Goal: Obtain resource: Download file/media

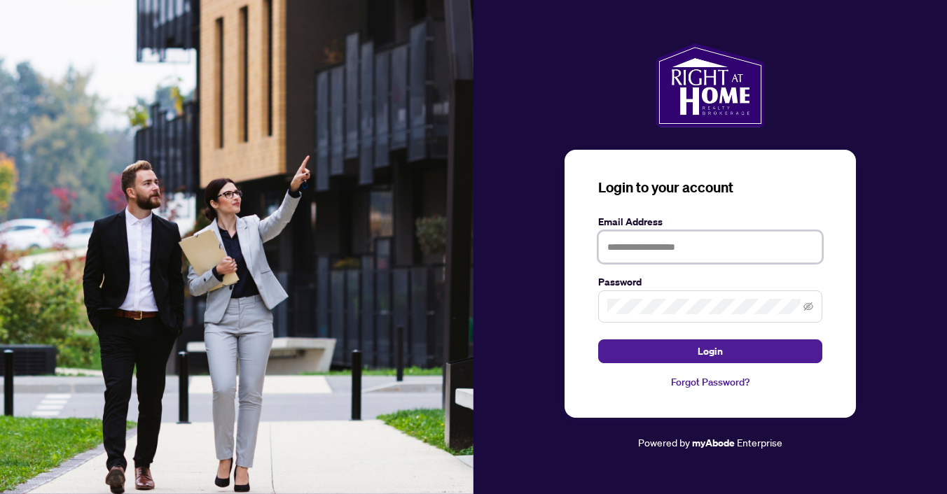
click at [695, 250] on input "text" at bounding box center [710, 247] width 224 height 32
type input "**********"
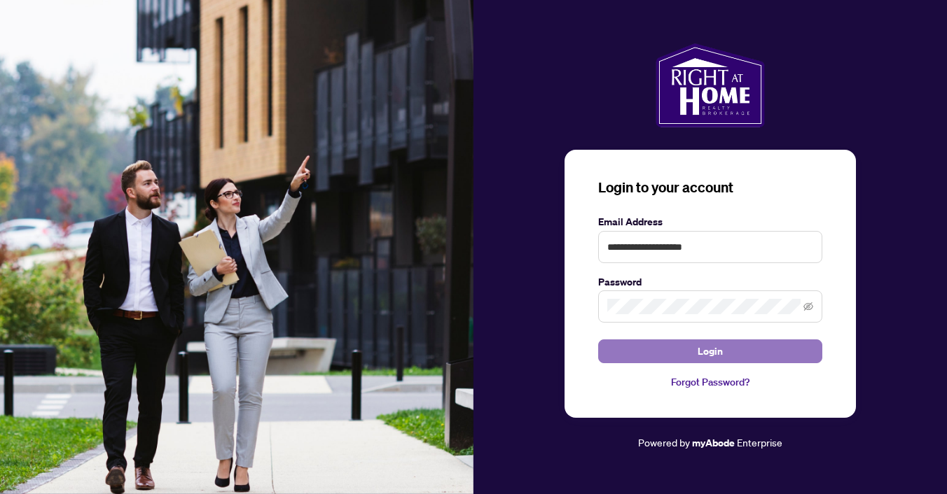
click at [716, 347] on span "Login" at bounding box center [710, 351] width 25 height 22
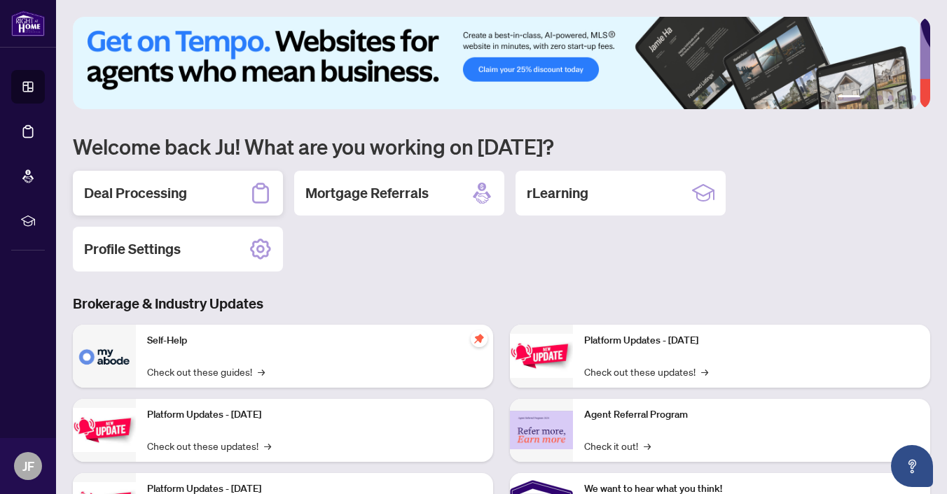
click at [182, 190] on h2 "Deal Processing" at bounding box center [135, 193] width 103 height 20
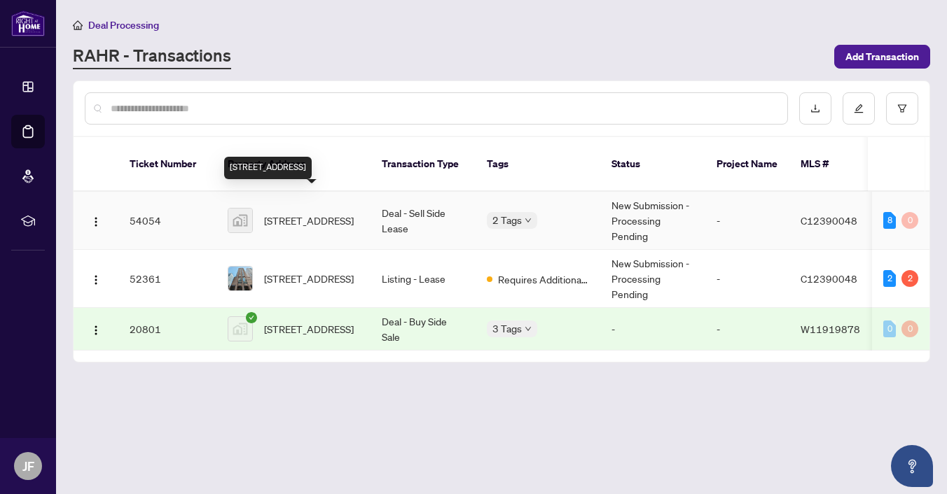
click at [290, 213] on span "[STREET_ADDRESS]" at bounding box center [309, 220] width 90 height 15
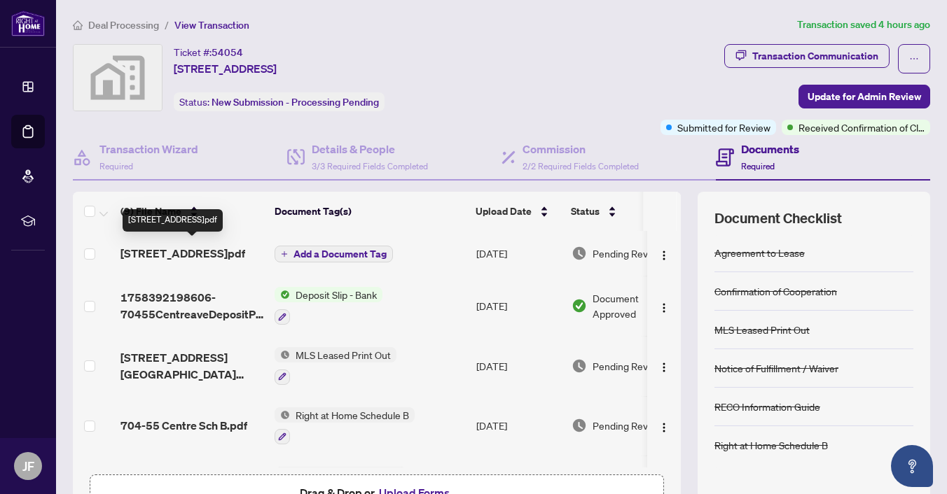
click at [166, 253] on span "[STREET_ADDRESS]pdf" at bounding box center [182, 253] width 125 height 17
click at [174, 253] on span "[STREET_ADDRESS]pdf" at bounding box center [182, 253] width 125 height 17
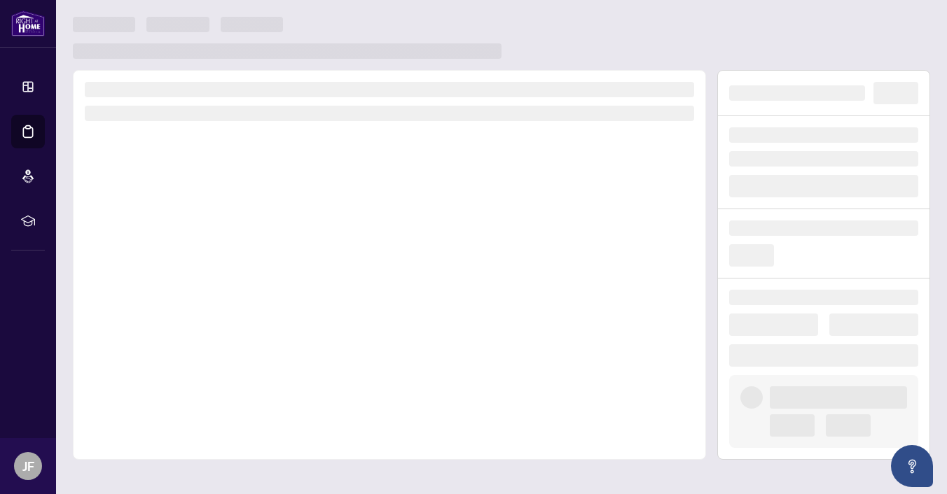
click at [176, 253] on div at bounding box center [389, 265] width 633 height 390
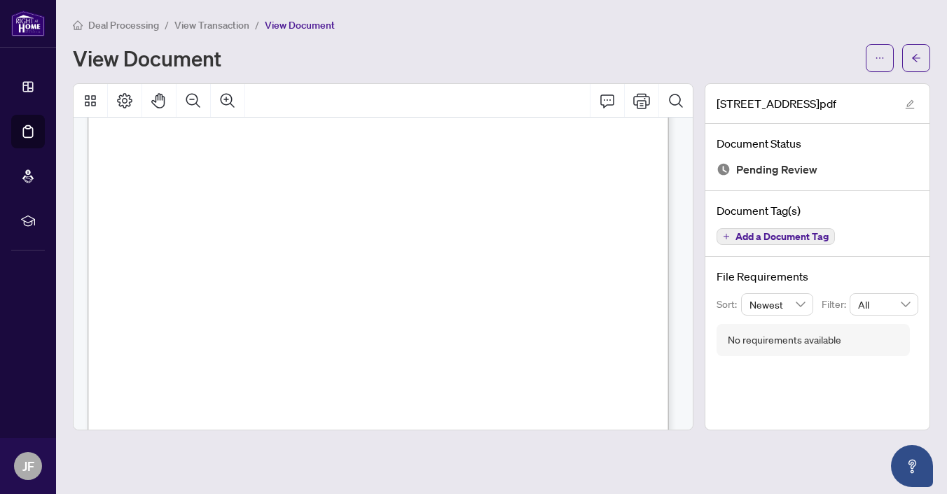
scroll to position [210, 0]
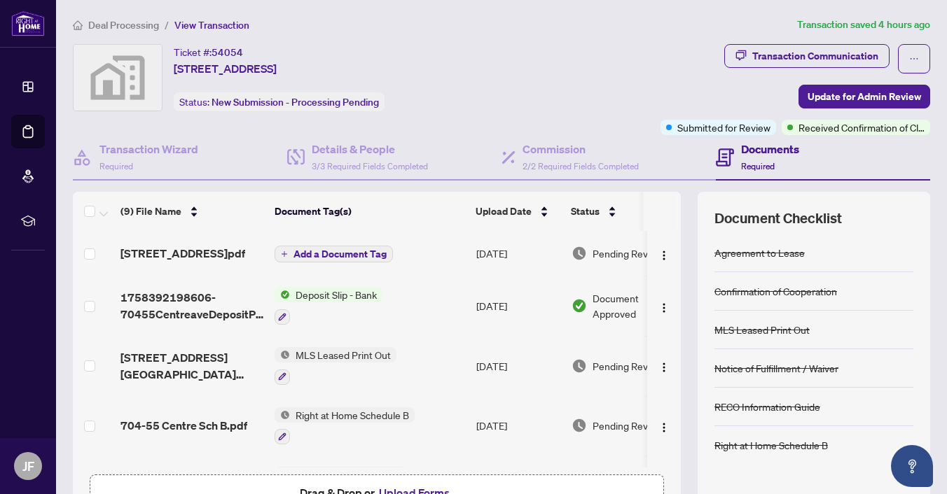
click at [321, 303] on span "Deposit Slip - Bank" at bounding box center [336, 294] width 92 height 15
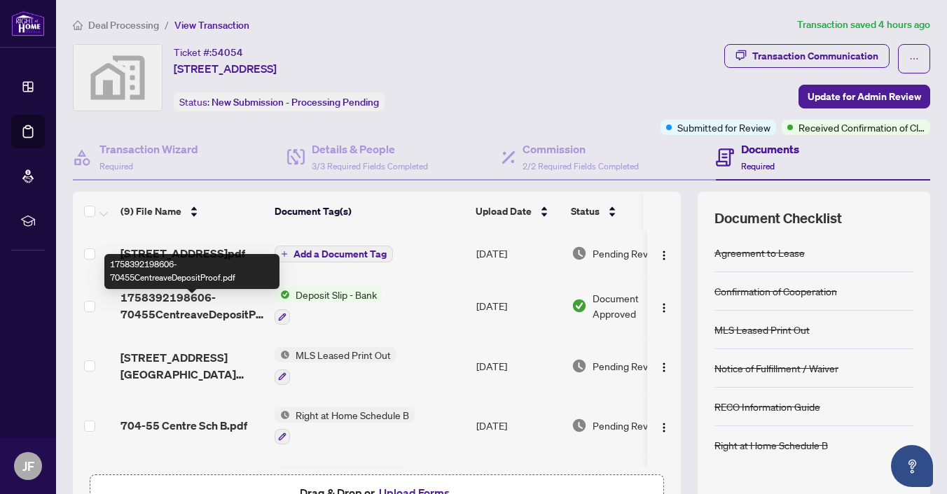
click at [168, 312] on span "1758392198606-70455CentreaveDepositProof.pdf" at bounding box center [191, 306] width 143 height 34
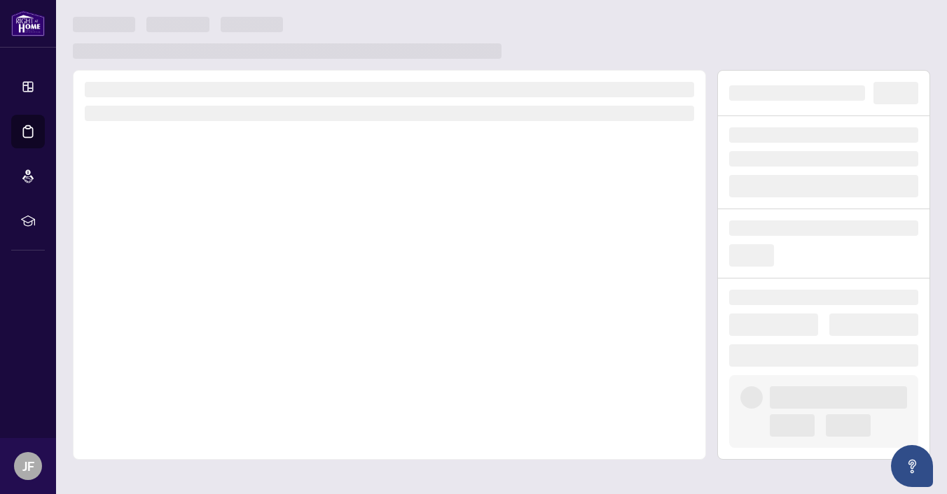
click at [169, 312] on div at bounding box center [389, 265] width 633 height 390
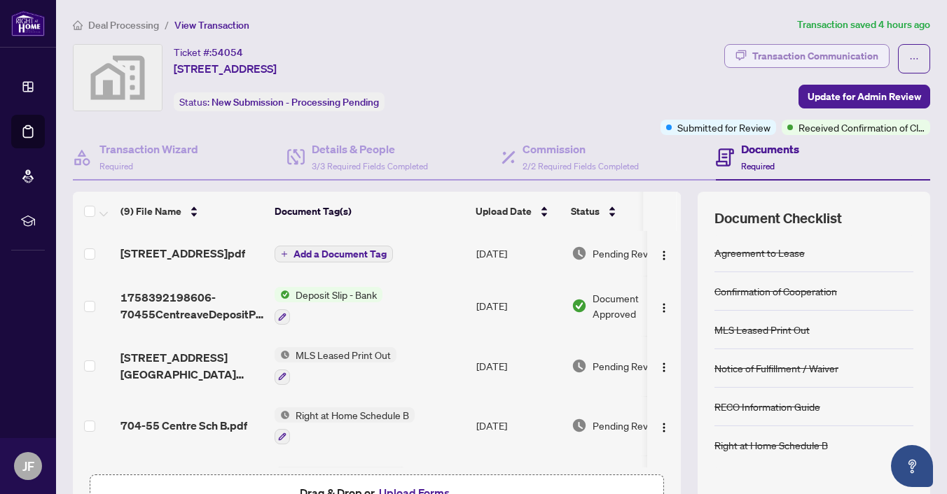
click at [806, 53] on div "Transaction Communication" at bounding box center [815, 56] width 126 height 22
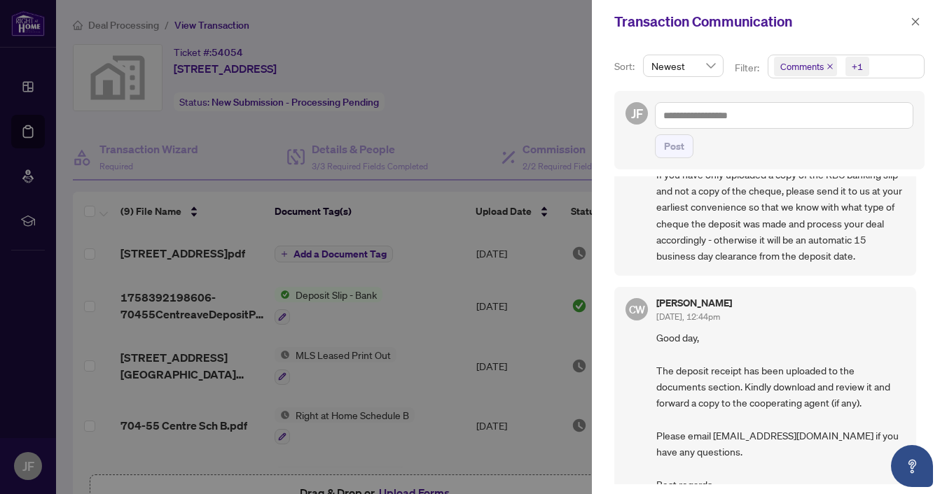
scroll to position [280, 0]
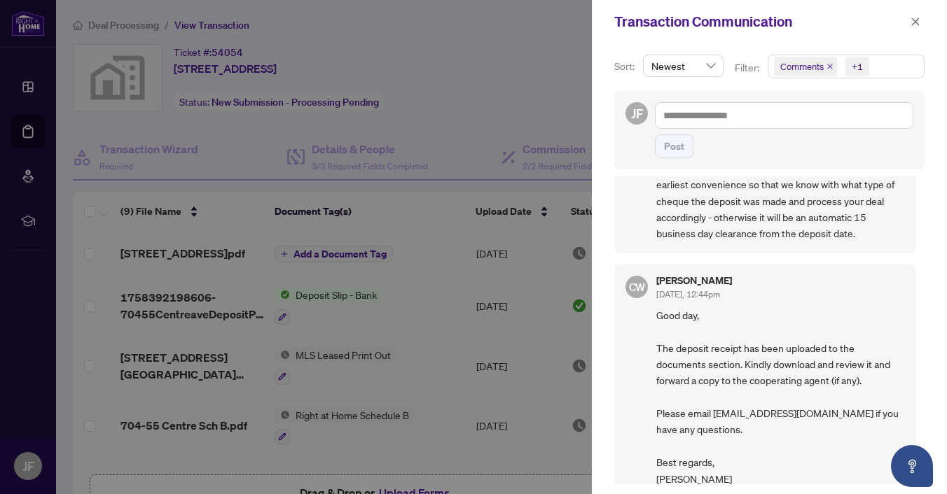
click at [408, 181] on div at bounding box center [473, 247] width 947 height 494
click at [913, 20] on icon "close" at bounding box center [916, 22] width 8 height 8
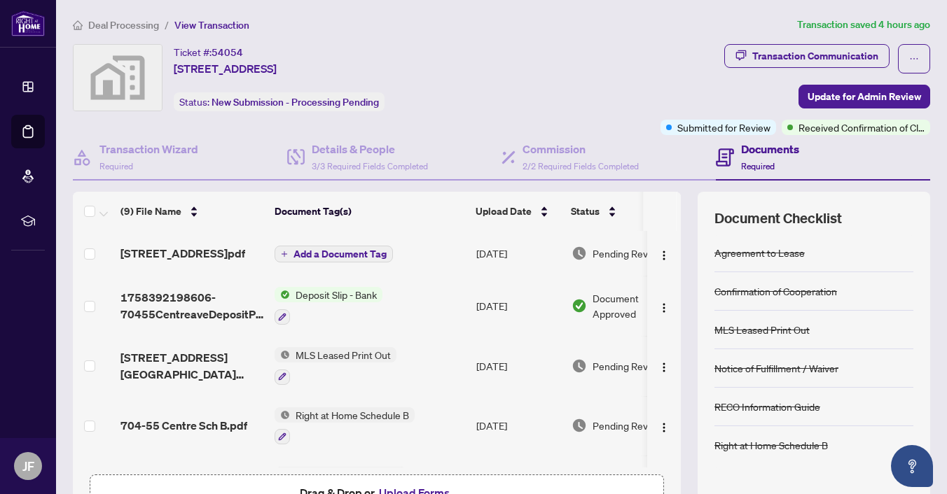
click at [354, 301] on span "Deposit Slip - Bank" at bounding box center [336, 294] width 92 height 15
click at [354, 303] on span "Deposit Slip - Bank" at bounding box center [336, 294] width 92 height 15
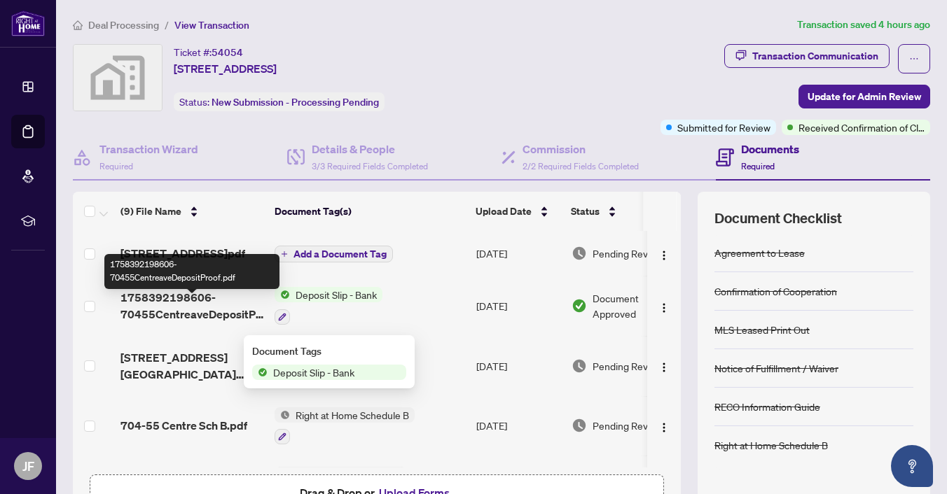
click at [199, 307] on span "1758392198606-70455CentreaveDepositProof.pdf" at bounding box center [191, 306] width 143 height 34
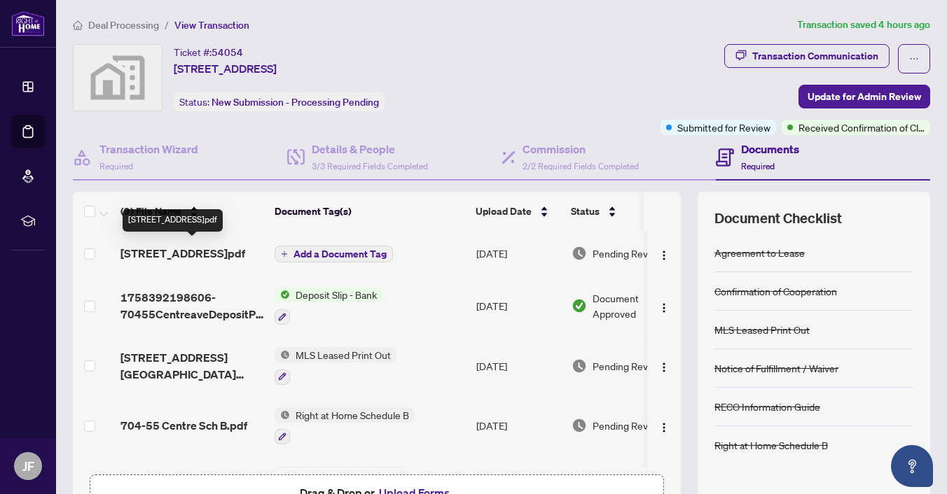
click at [172, 245] on span "[STREET_ADDRESS]pdf" at bounding box center [182, 253] width 125 height 17
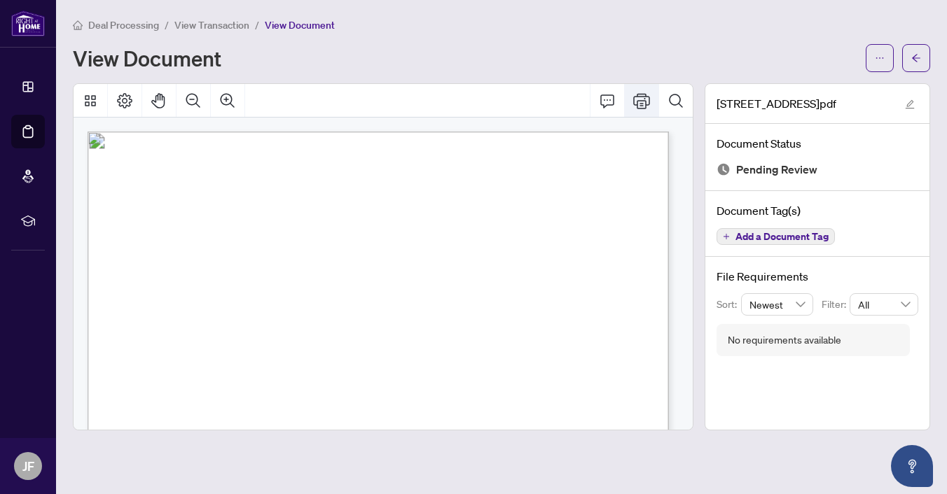
click at [642, 100] on icon "Print" at bounding box center [641, 100] width 17 height 17
